Goal: Navigation & Orientation: Find specific page/section

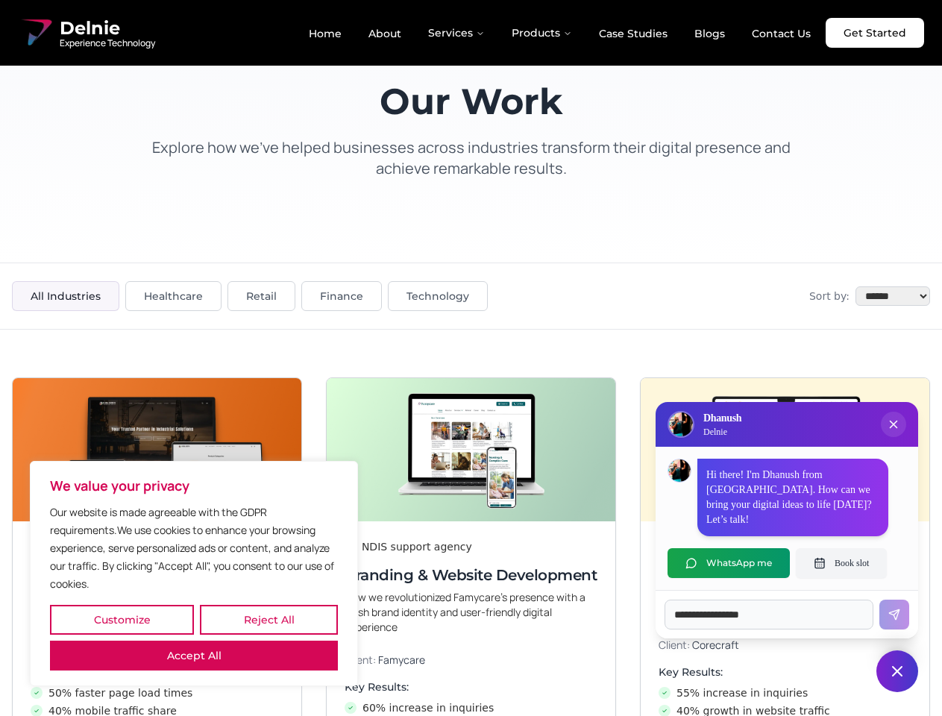
click at [122, 619] on button "Customize" at bounding box center [122, 620] width 144 height 30
click at [0, 0] on div at bounding box center [0, 0] width 0 height 0
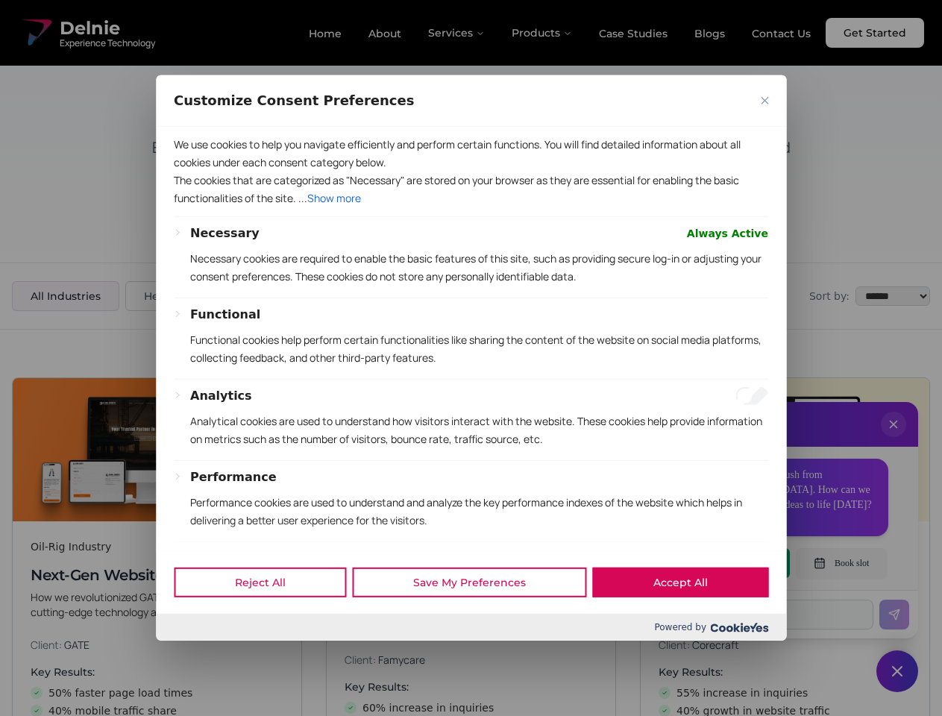
click at [194, 655] on div at bounding box center [471, 358] width 942 height 716
click at [893, 439] on div at bounding box center [471, 358] width 942 height 716
click at [728, 563] on div "Reject All Save My Preferences Accept All" at bounding box center [471, 581] width 630 height 63
click at [841, 563] on div at bounding box center [471, 358] width 942 height 716
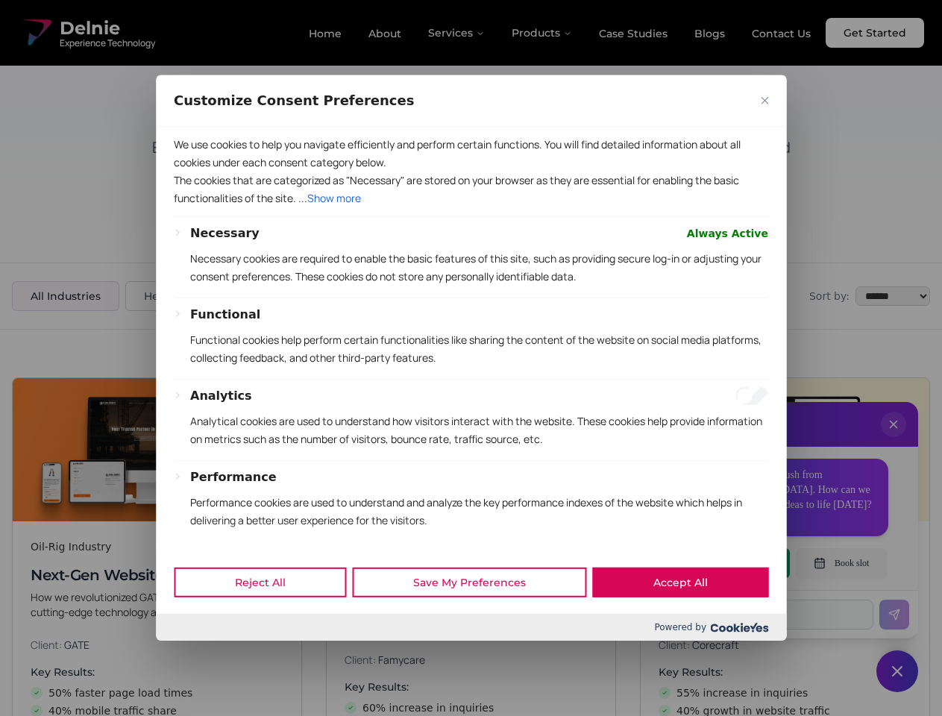
click at [897, 671] on div at bounding box center [471, 358] width 942 height 716
click at [457, 33] on div at bounding box center [471, 358] width 942 height 716
click at [542, 33] on div at bounding box center [471, 358] width 942 height 716
